Goal: Check status: Check status

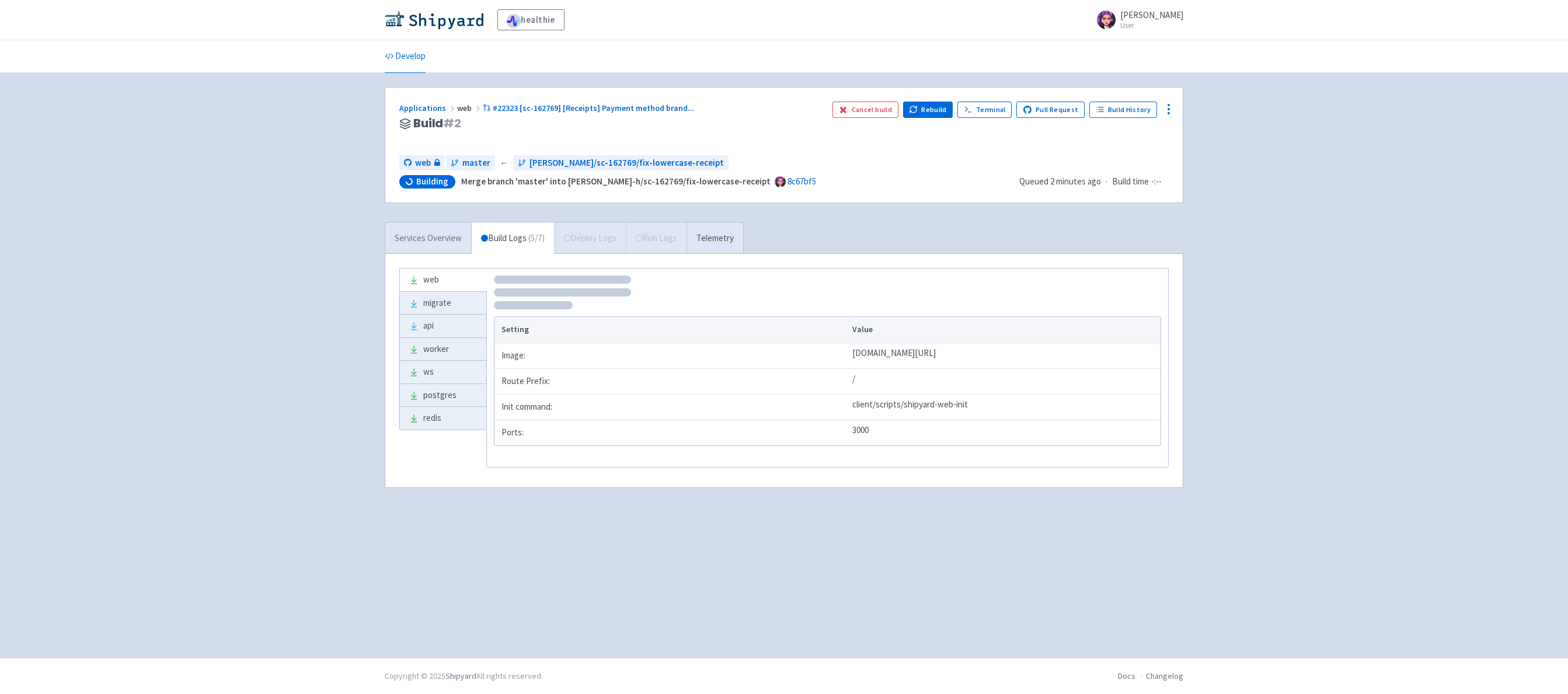
click at [425, 245] on link "Services Overview" at bounding box center [428, 238] width 86 height 32
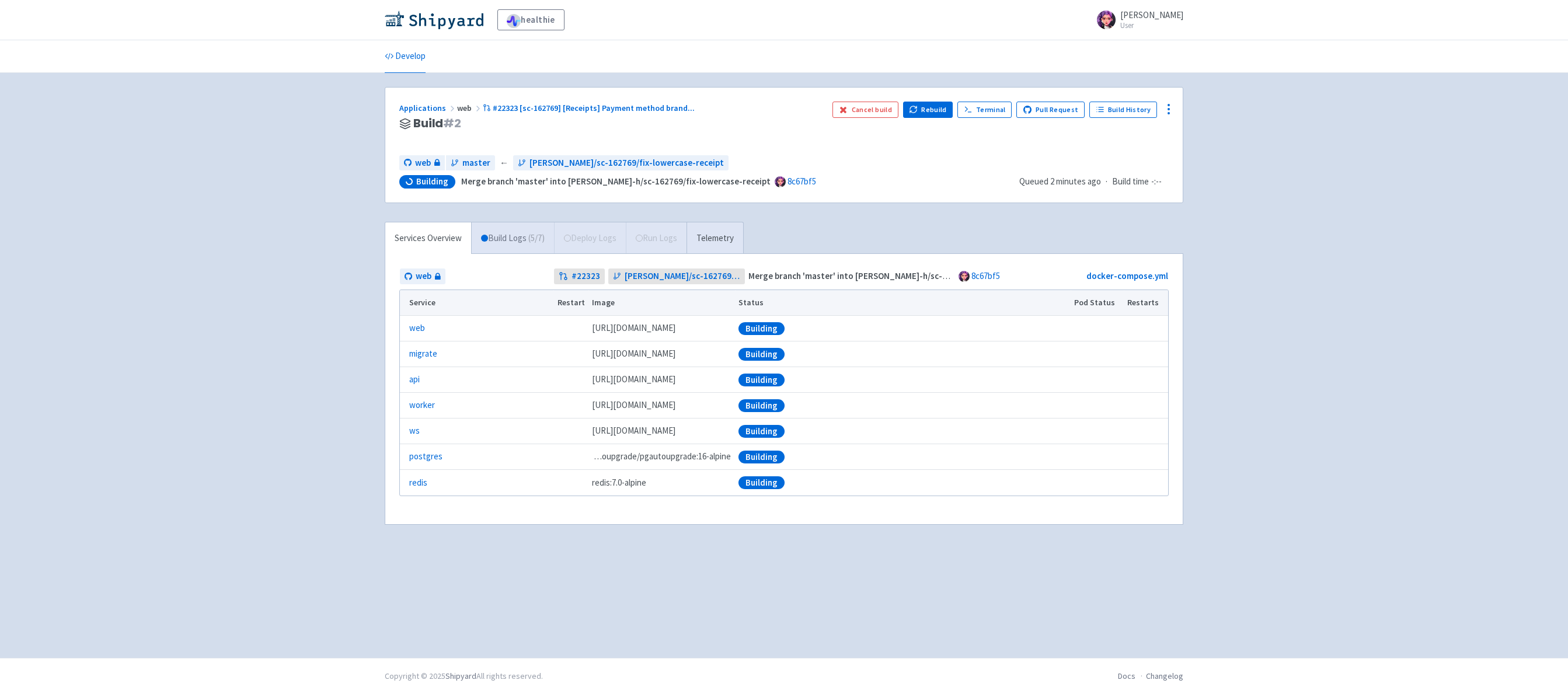
click at [528, 245] on link "Build Logs ( 5 / 7 )" at bounding box center [512, 238] width 82 height 32
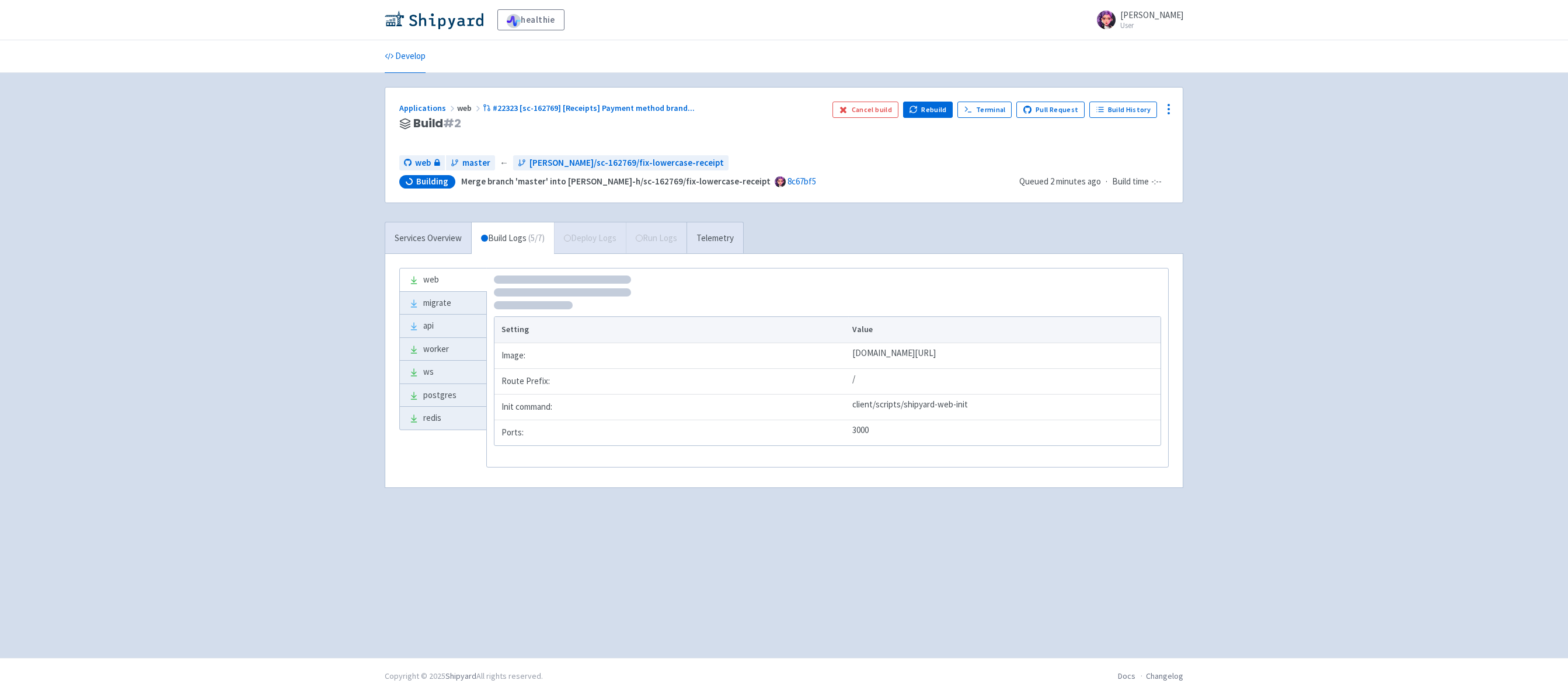
click at [610, 245] on div "Services Overview Build Logs ( 5 / 7 ) Deploy Logs Run Logs Telemetry" at bounding box center [564, 238] width 359 height 32
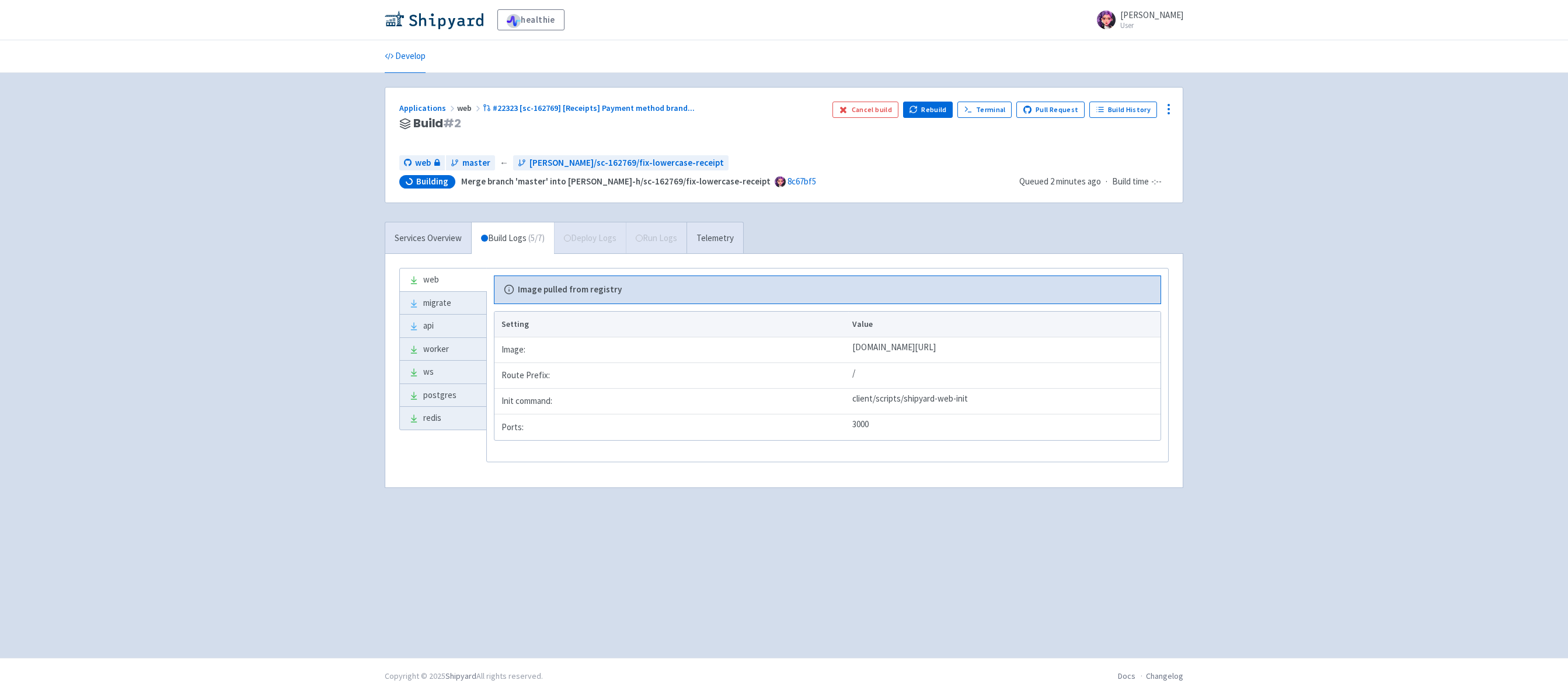
click at [461, 105] on span "web" at bounding box center [470, 107] width 26 height 10
click at [415, 112] on link "Applications" at bounding box center [428, 107] width 58 height 10
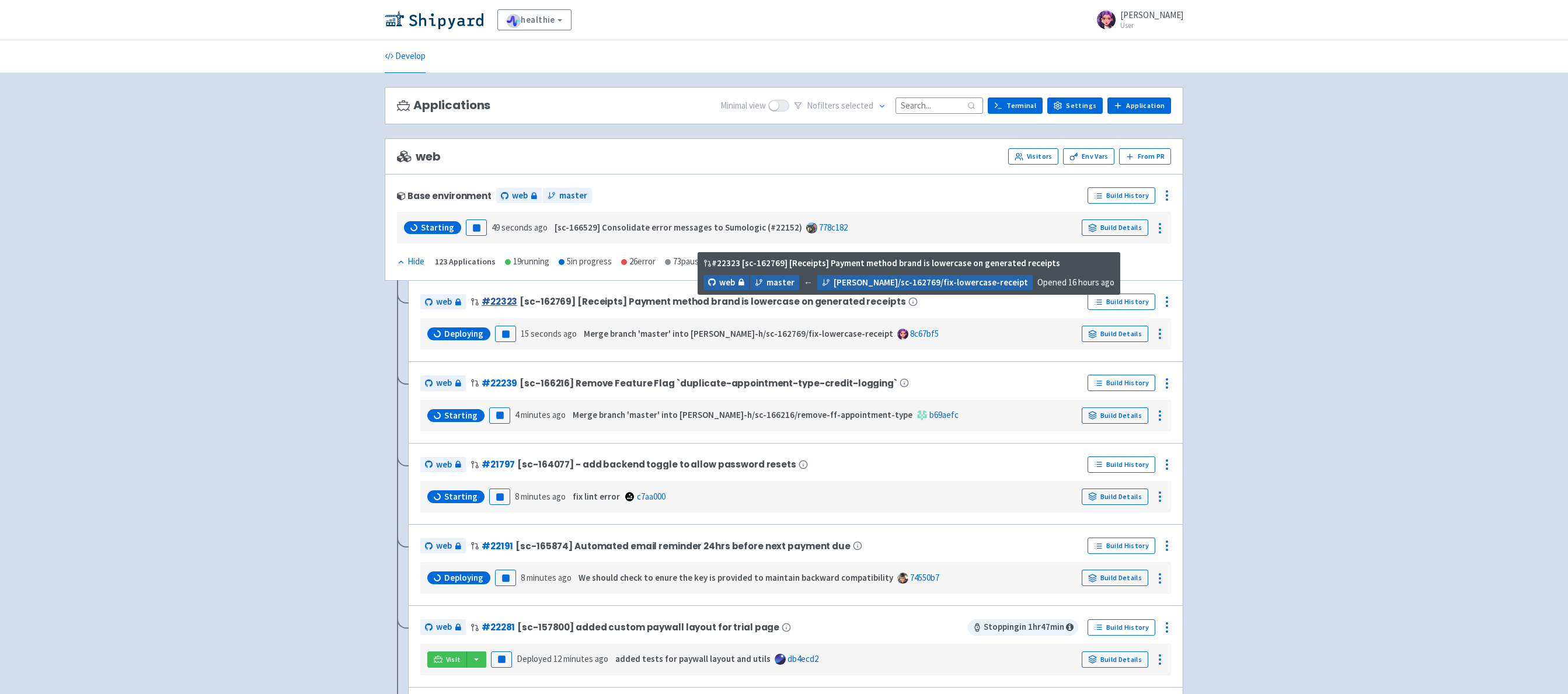
click at [496, 297] on link "# 22323" at bounding box center [499, 302] width 36 height 13
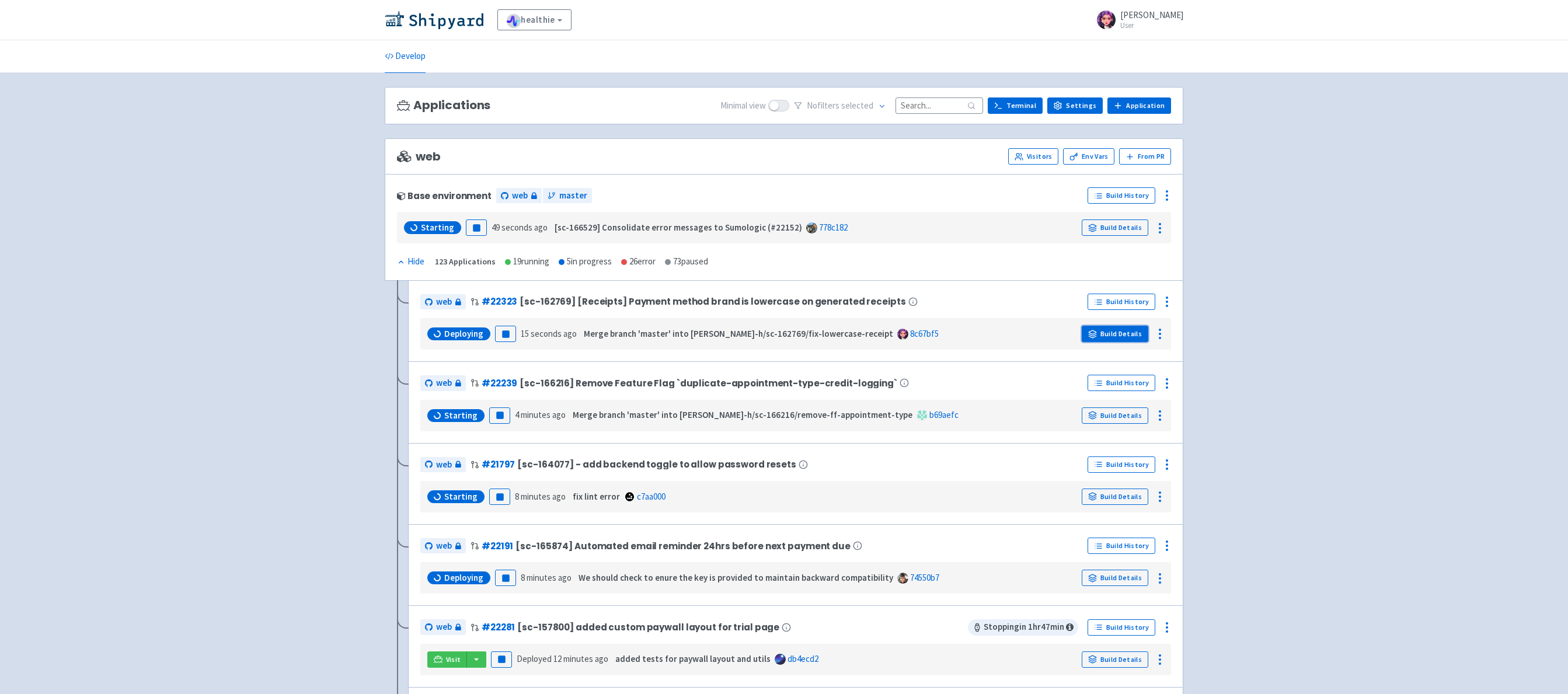
click at [1128, 333] on link "Build Details" at bounding box center [1115, 334] width 66 height 16
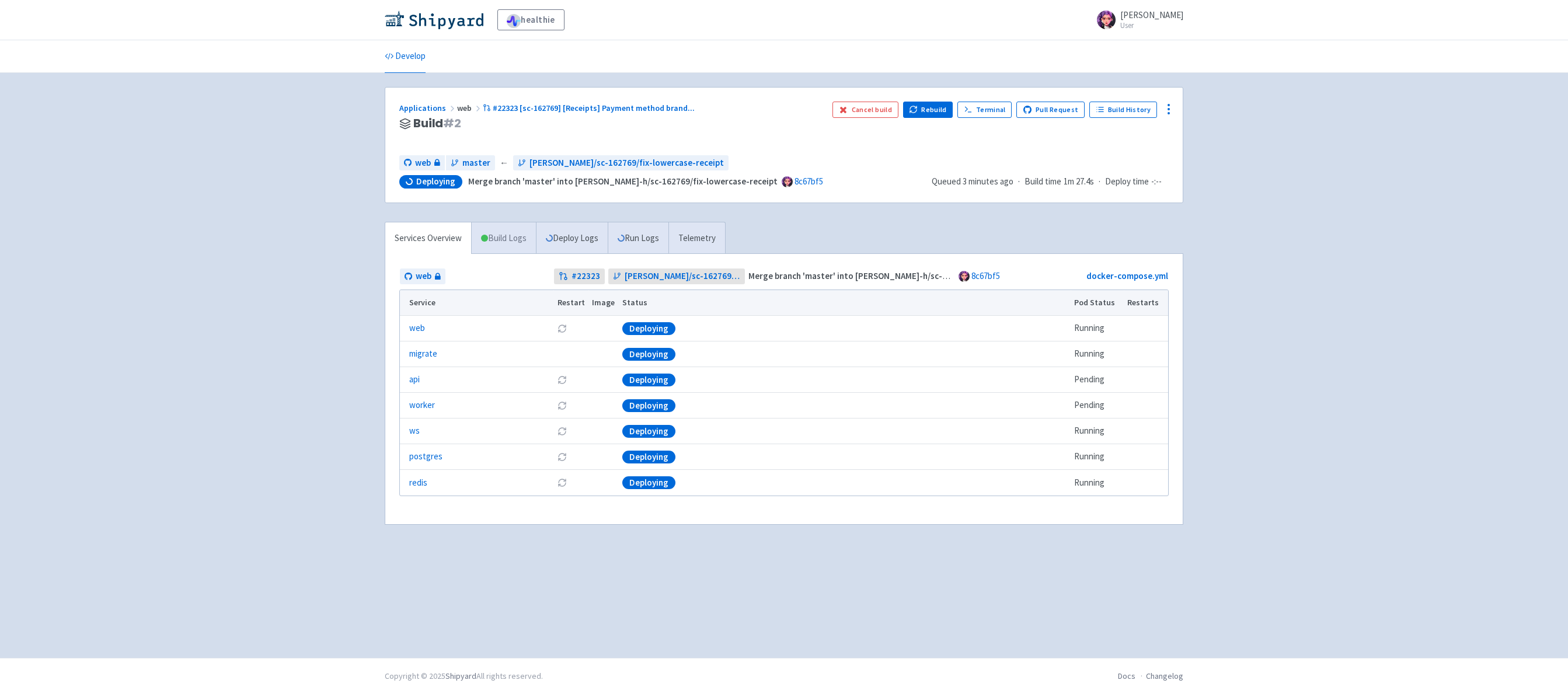
click at [525, 243] on link "Build Logs" at bounding box center [503, 238] width 64 height 32
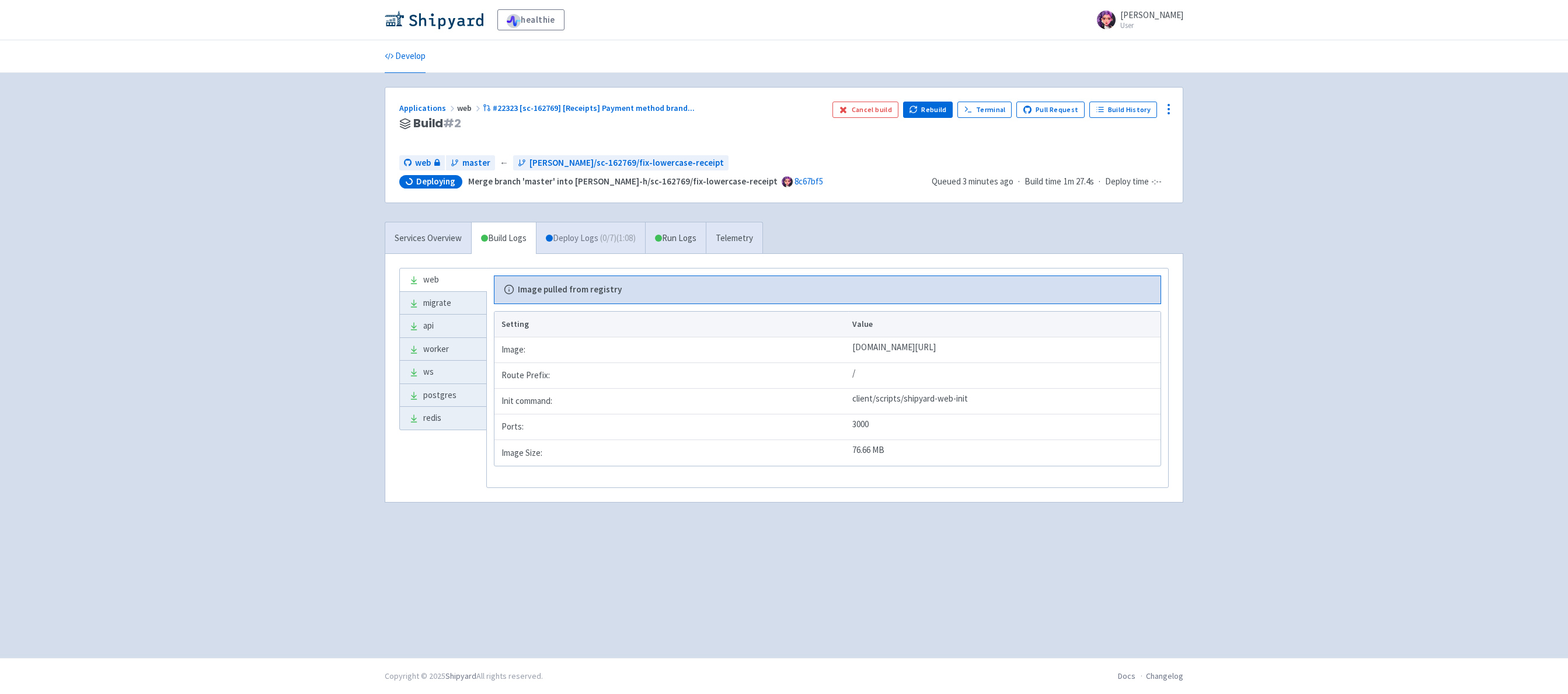
click at [564, 243] on link "Deploy Logs ( 0 / 7 ) (1:08)" at bounding box center [591, 238] width 109 height 32
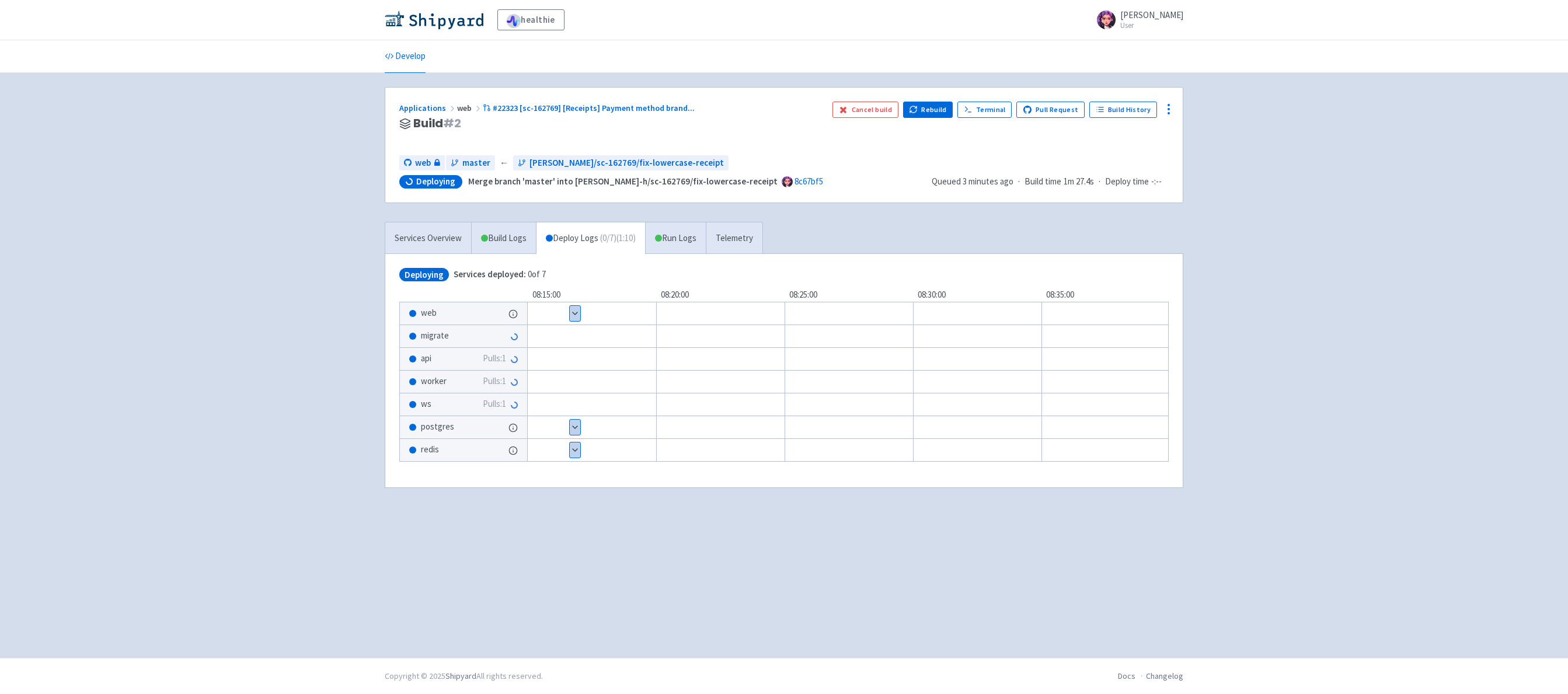
click at [578, 313] on button "Show details" at bounding box center [575, 313] width 10 height 15
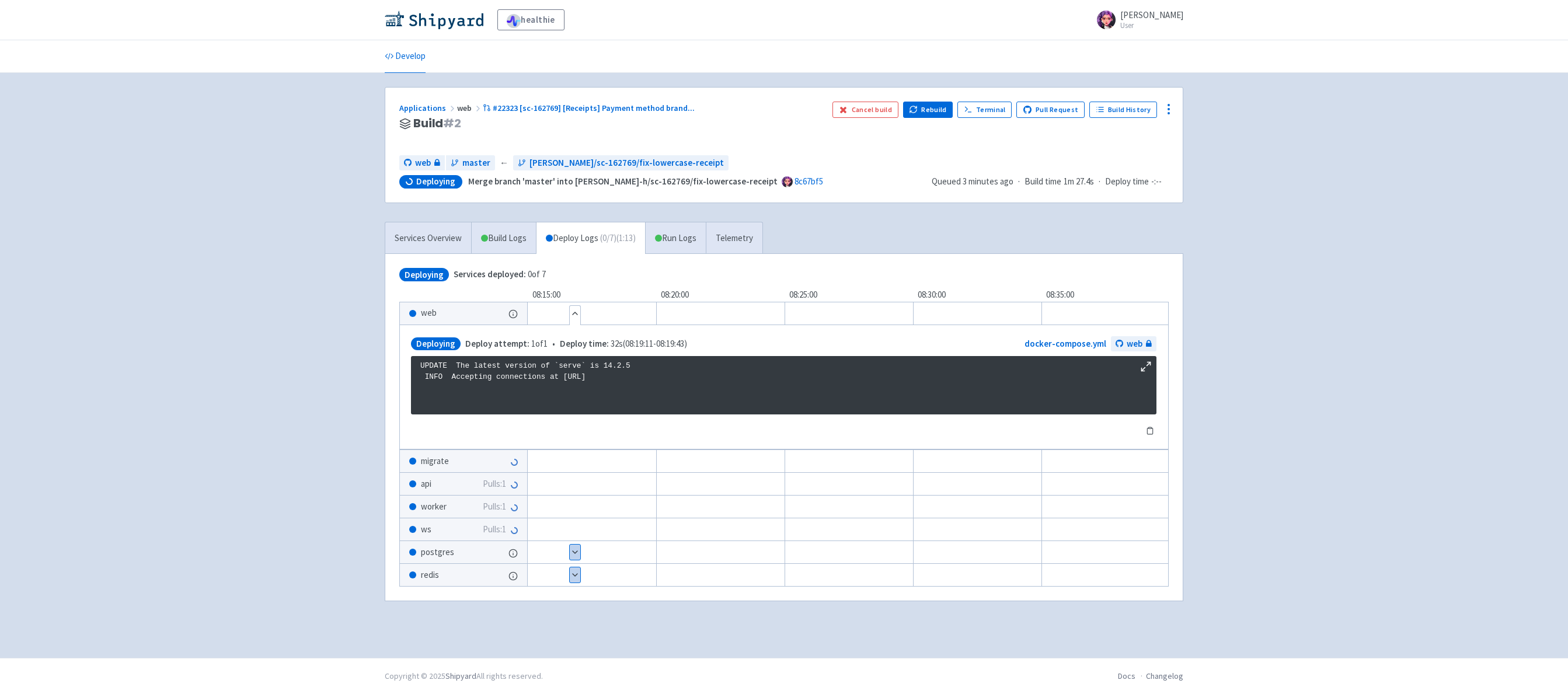
click at [571, 550] on button "Show details" at bounding box center [575, 552] width 10 height 15
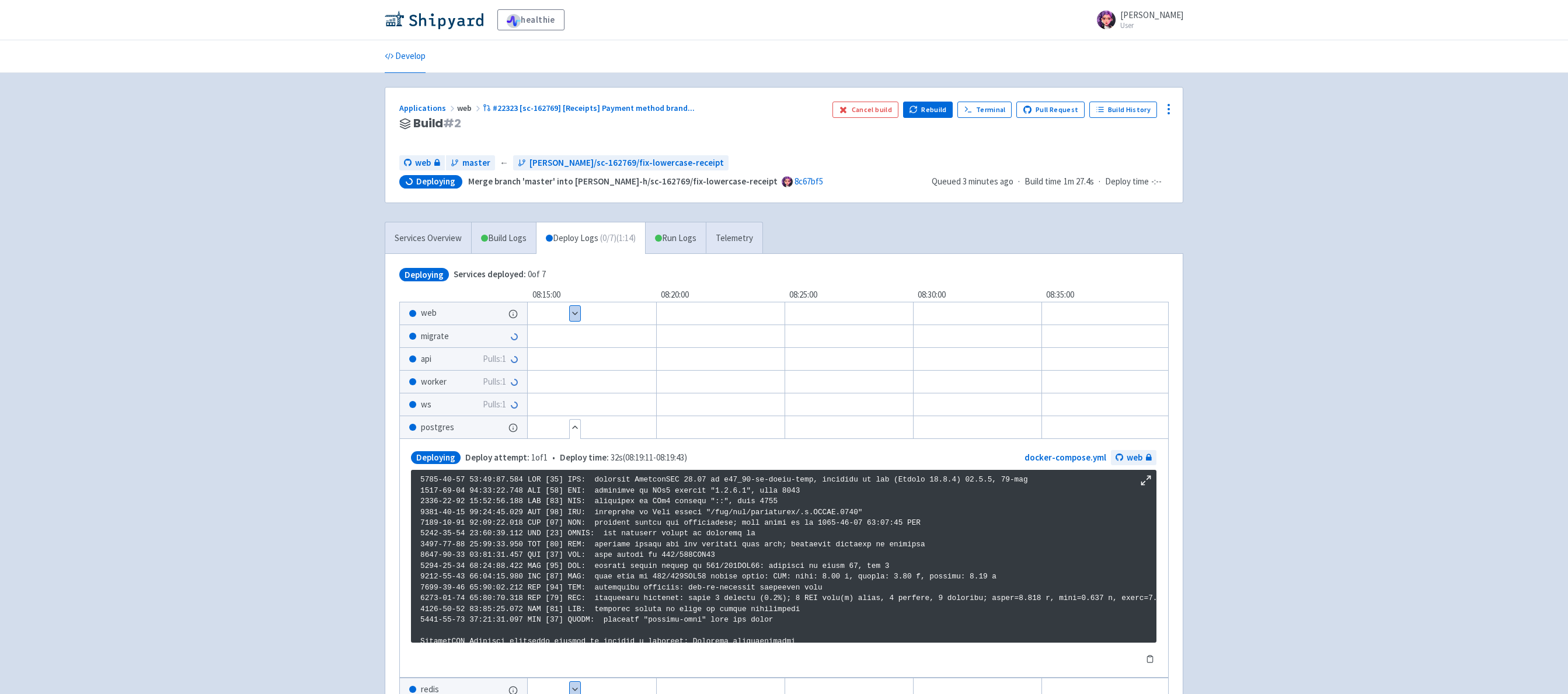
scroll to position [56, 0]
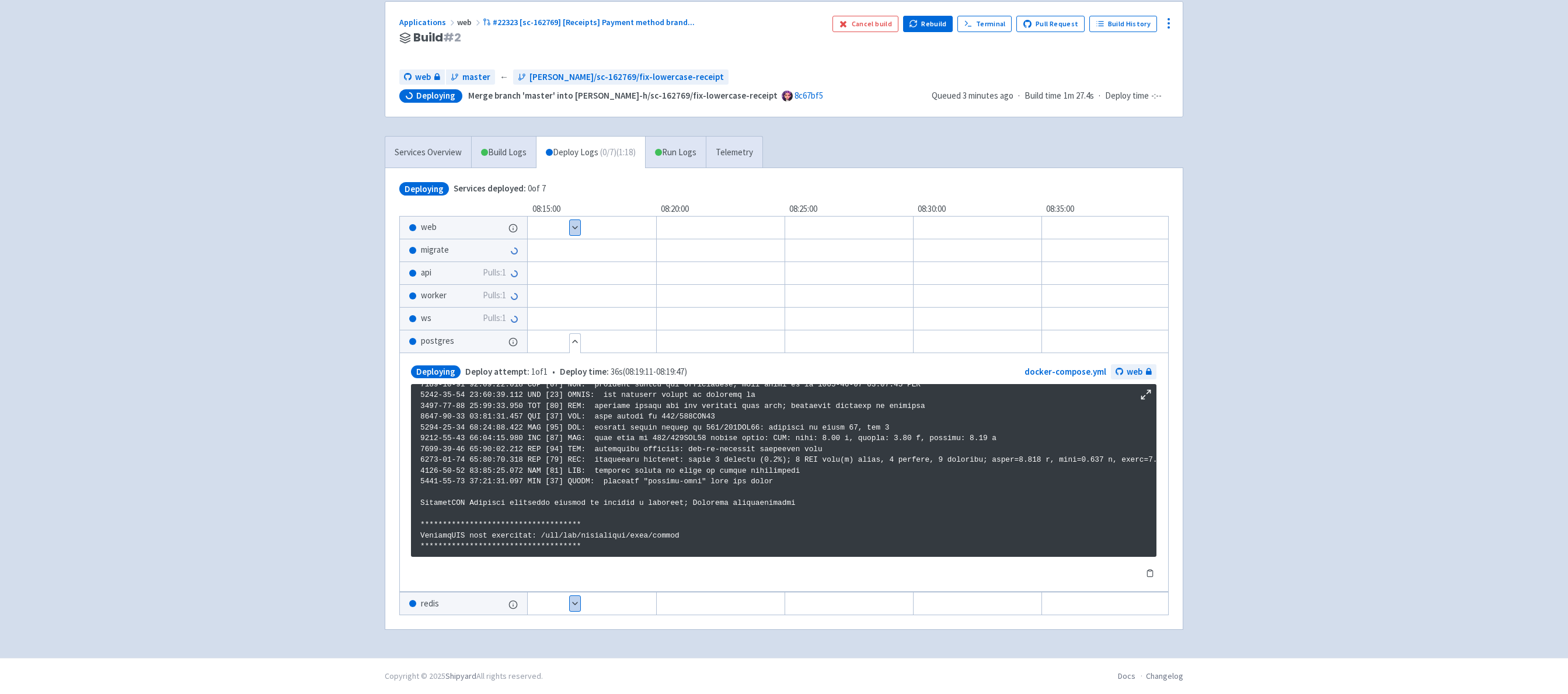
click at [575, 605] on button "Show details" at bounding box center [575, 603] width 10 height 15
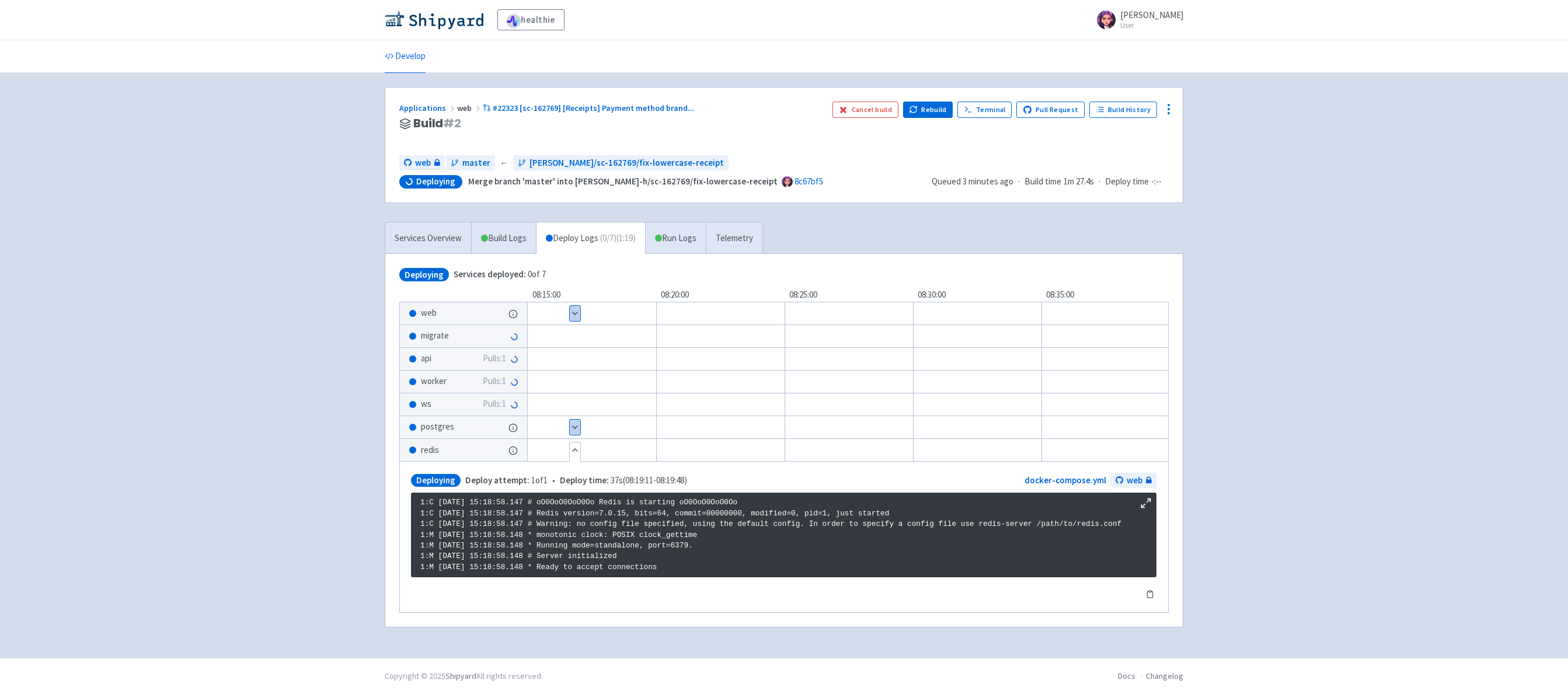
scroll to position [1, 0]
click at [596, 402] on button "Show details" at bounding box center [594, 404] width 30 height 15
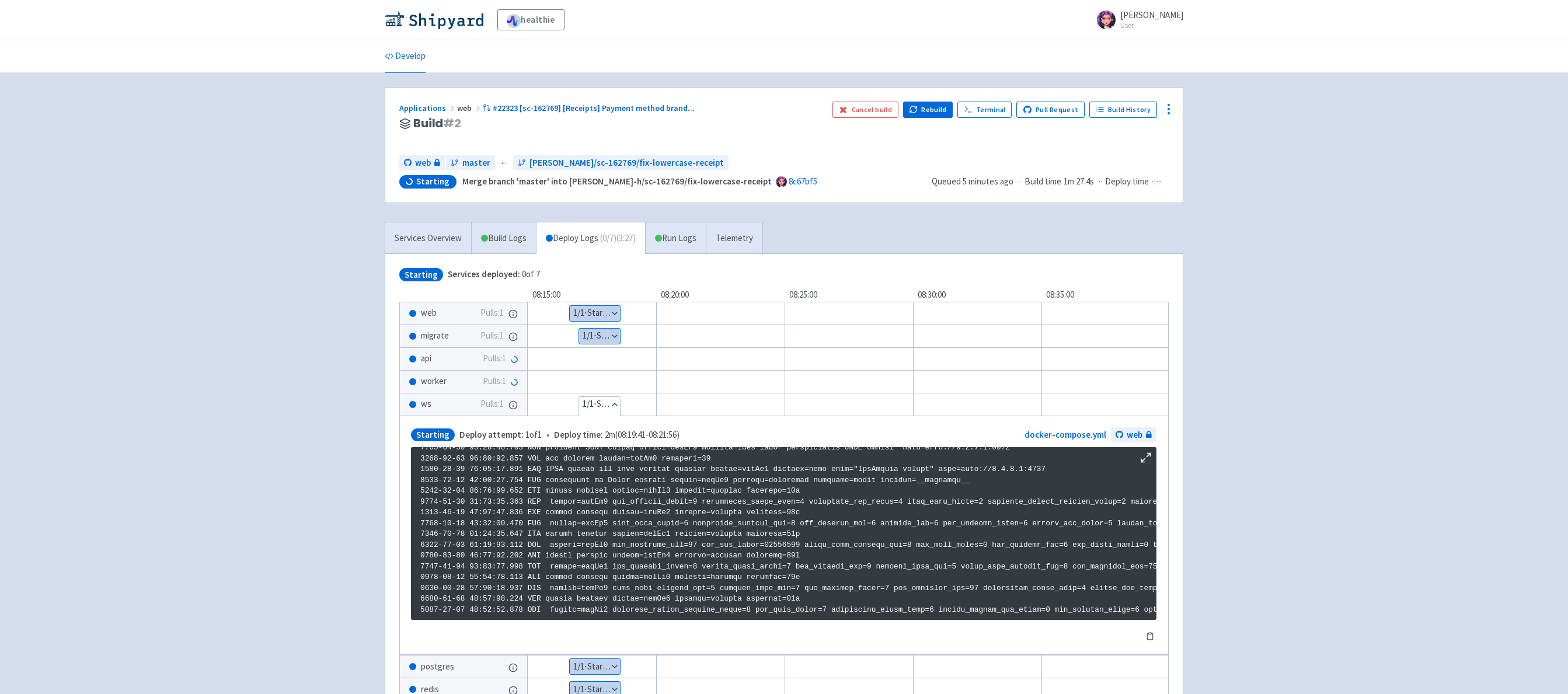
scroll to position [9, 0]
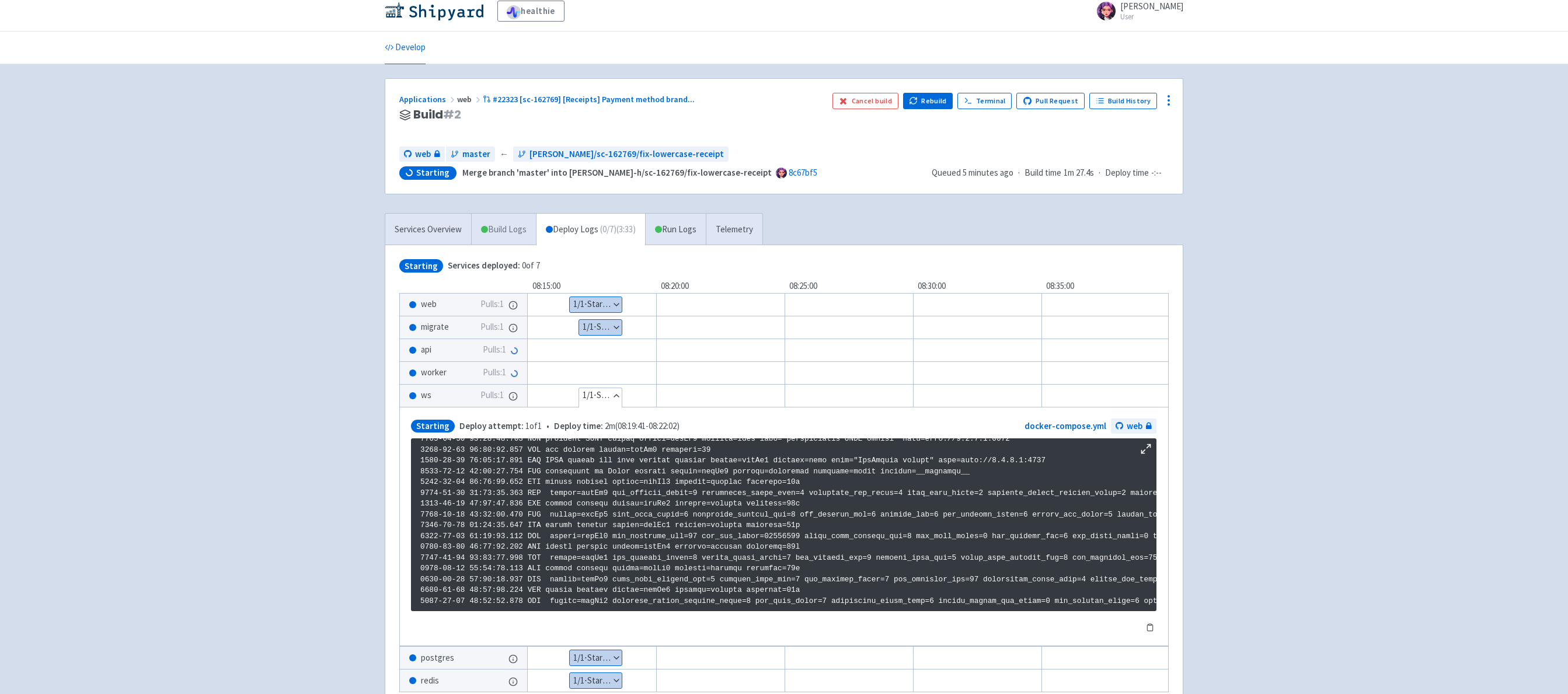
click at [509, 229] on link "Build Logs" at bounding box center [503, 229] width 64 height 32
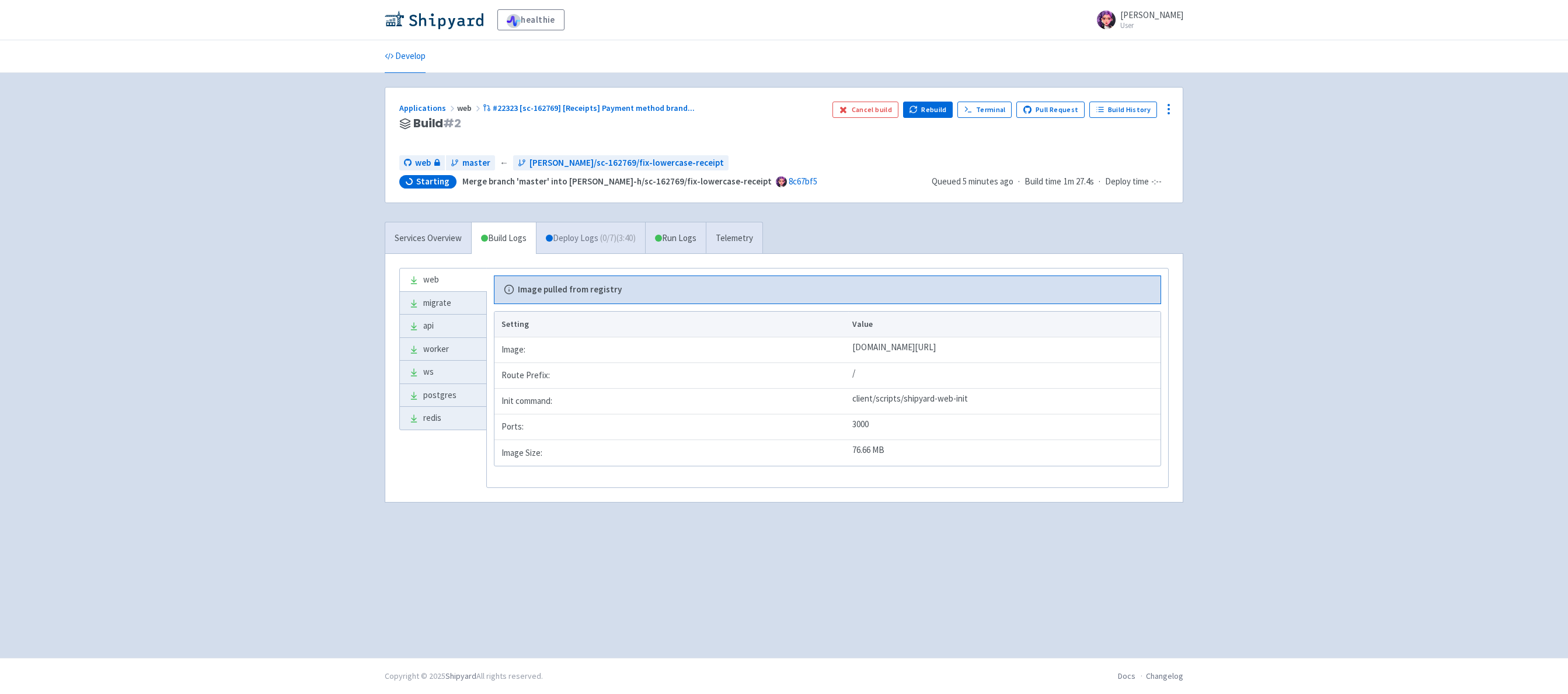
click at [578, 244] on link "Deploy Logs ( 0 / 7 ) (3:40)" at bounding box center [591, 238] width 109 height 32
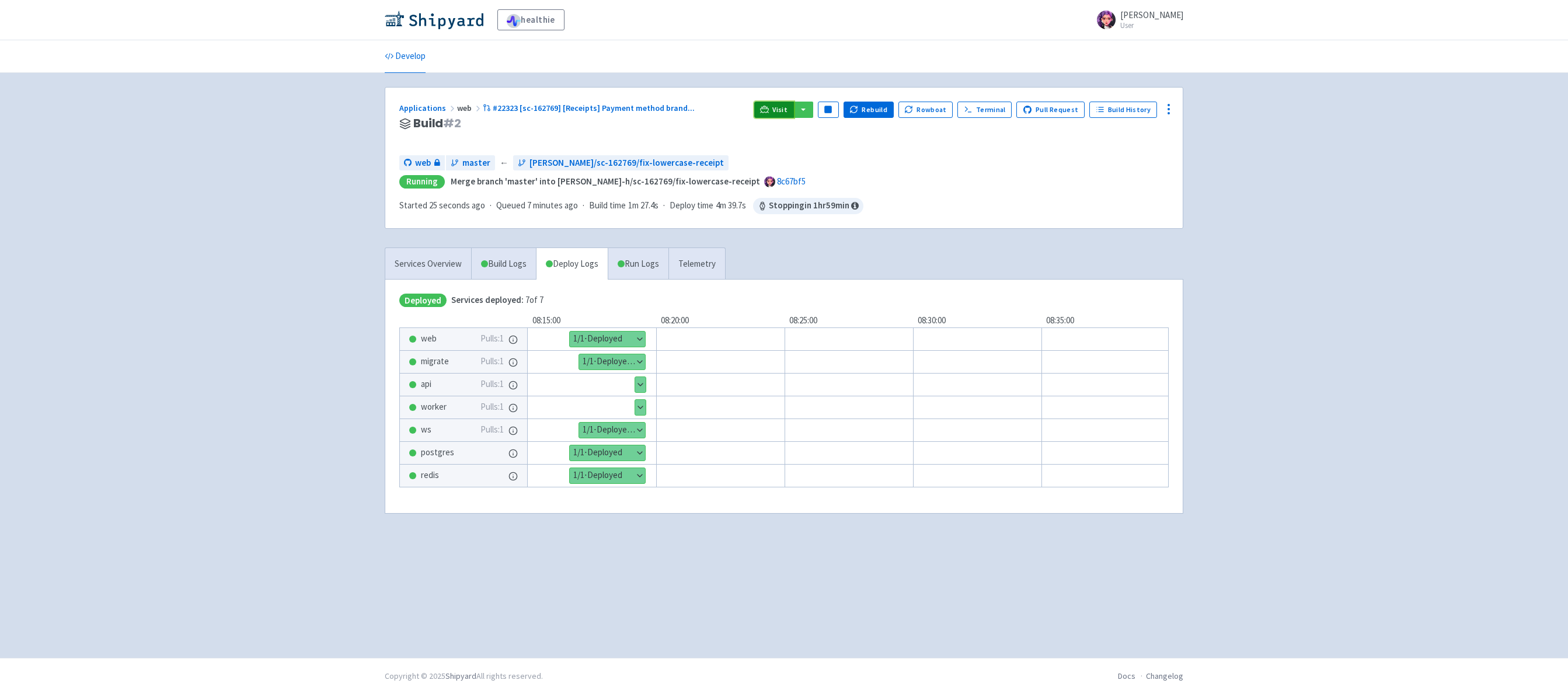
click at [787, 109] on span "Visit" at bounding box center [779, 109] width 15 height 9
